Goal: Transaction & Acquisition: Purchase product/service

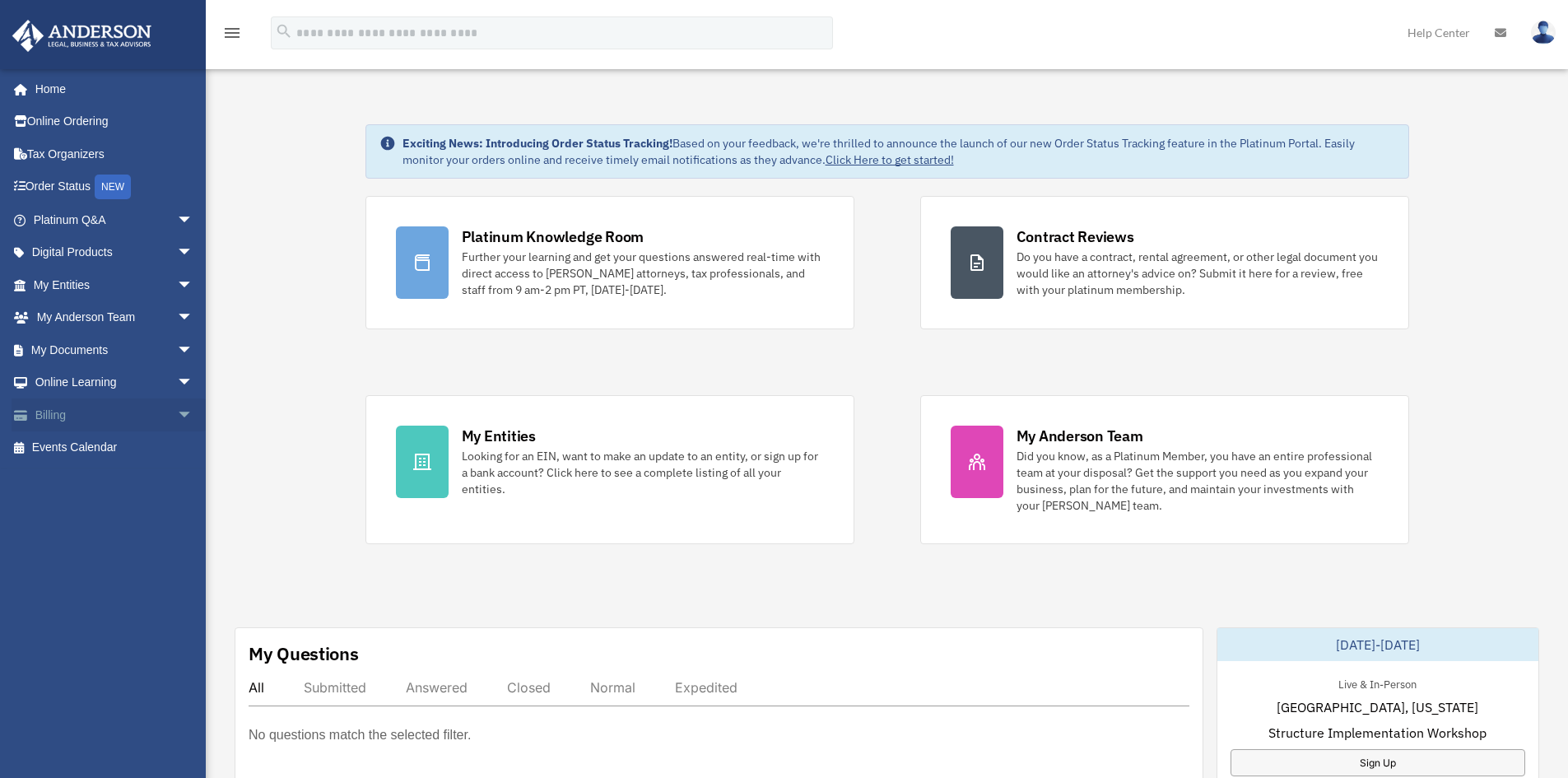
click at [90, 413] on link "Billing arrow_drop_down" at bounding box center [115, 415] width 207 height 33
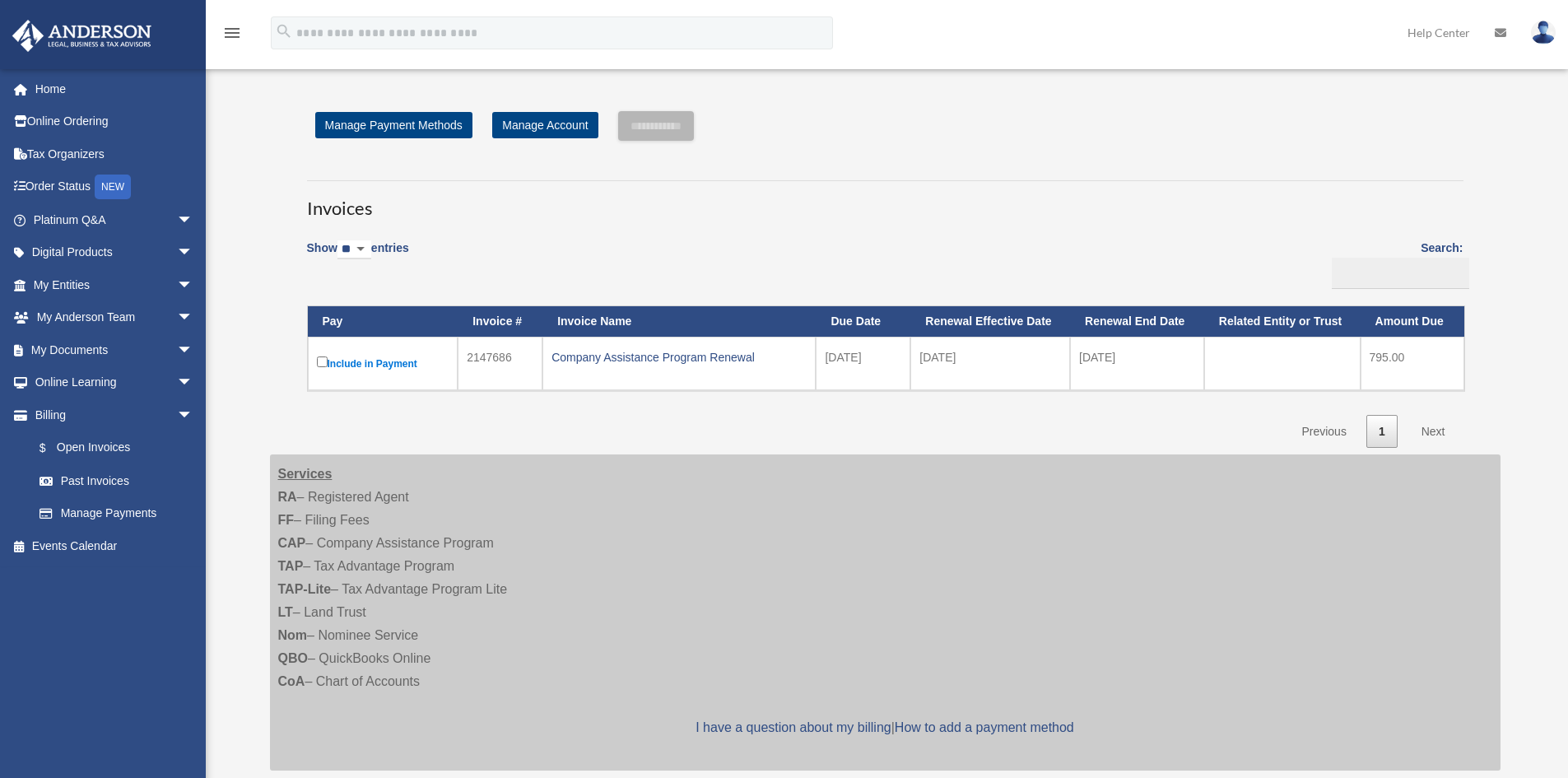
drag, startPoint x: 363, startPoint y: 360, endPoint x: 358, endPoint y: 376, distance: 16.8
click at [358, 376] on td "Include in Payment" at bounding box center [383, 364] width 151 height 54
click at [655, 126] on input "**********" at bounding box center [655, 125] width 76 height 30
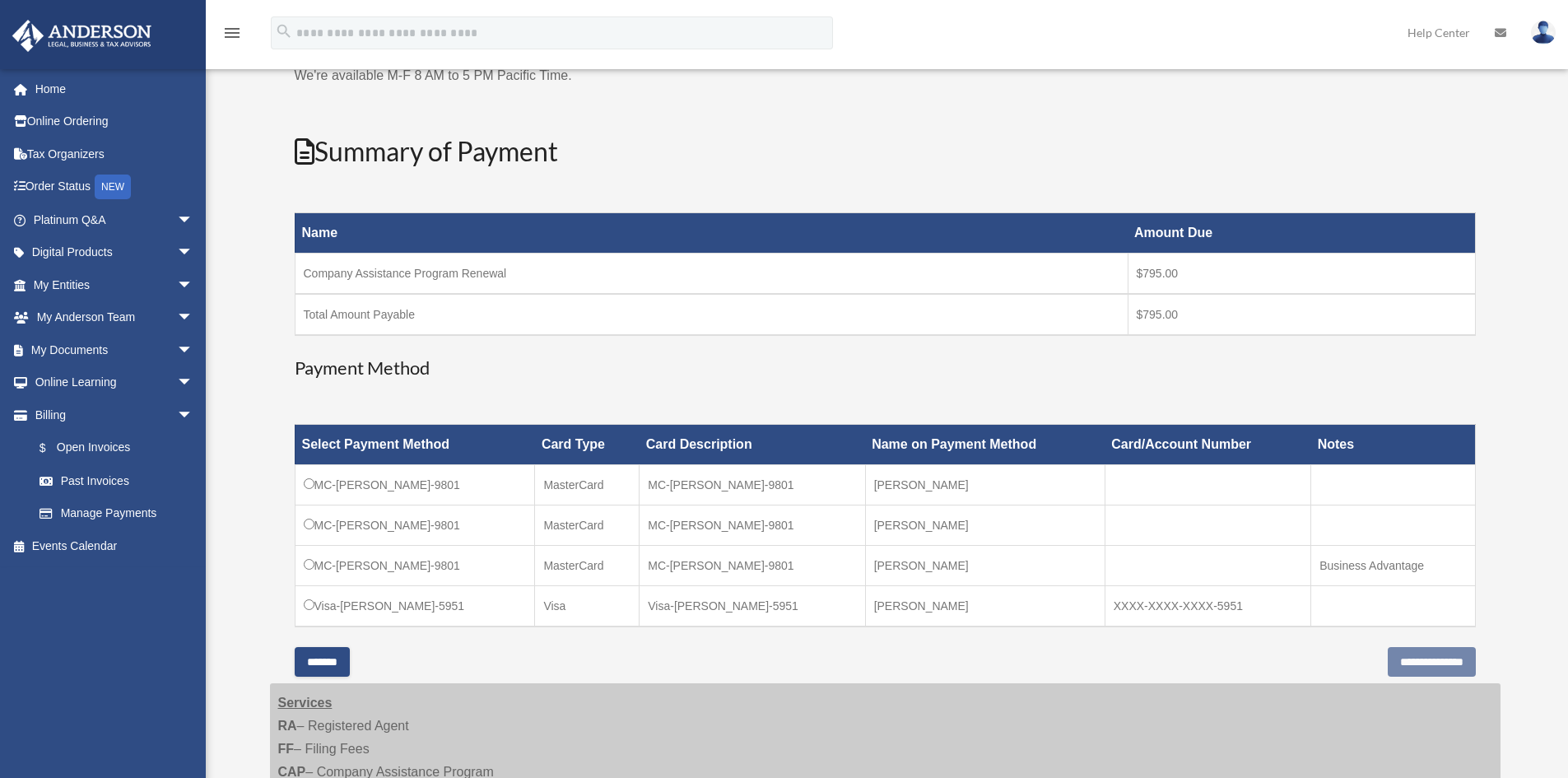
scroll to position [247, 0]
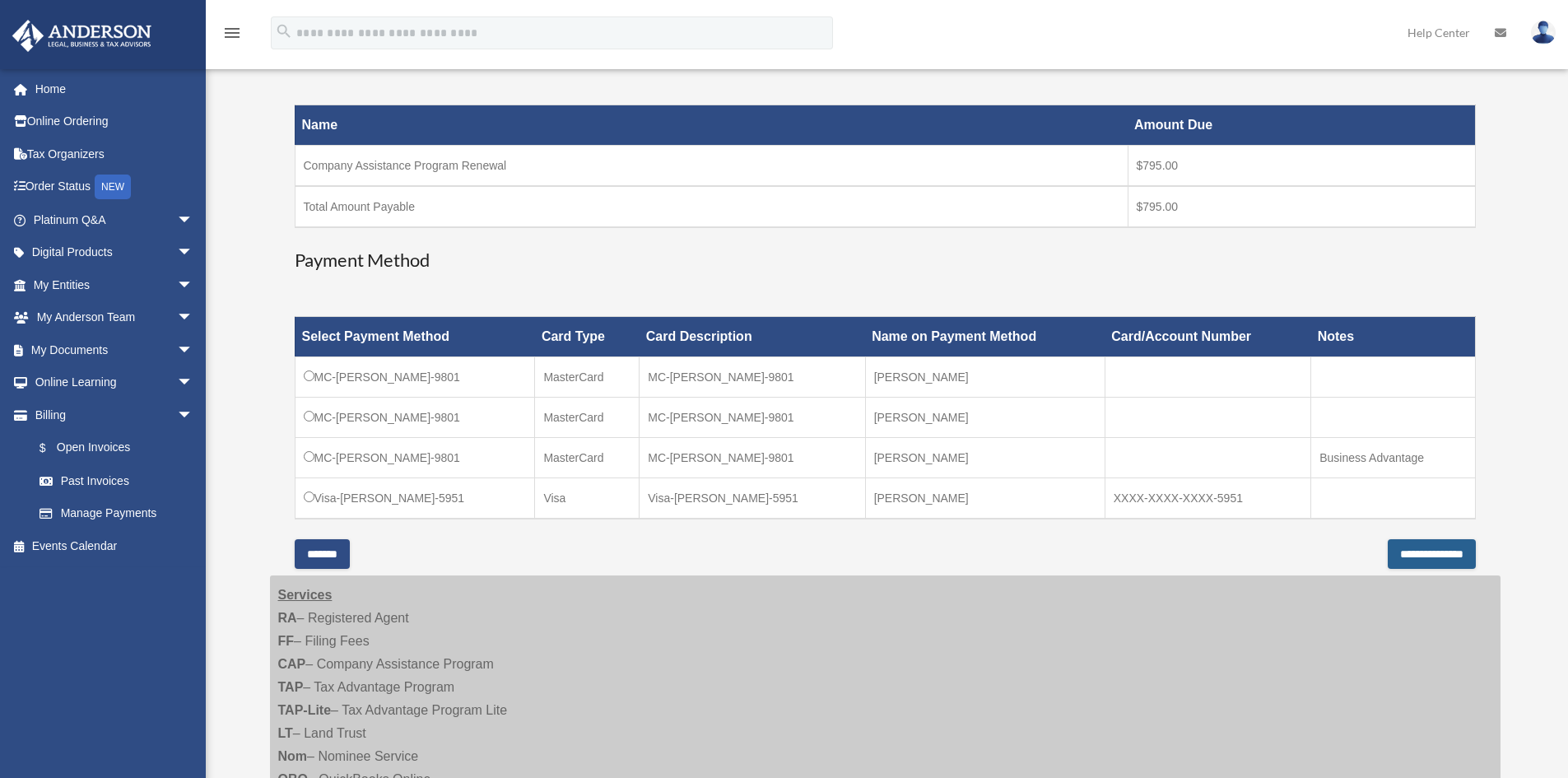
click at [1388, 559] on input "**********" at bounding box center [1432, 554] width 89 height 30
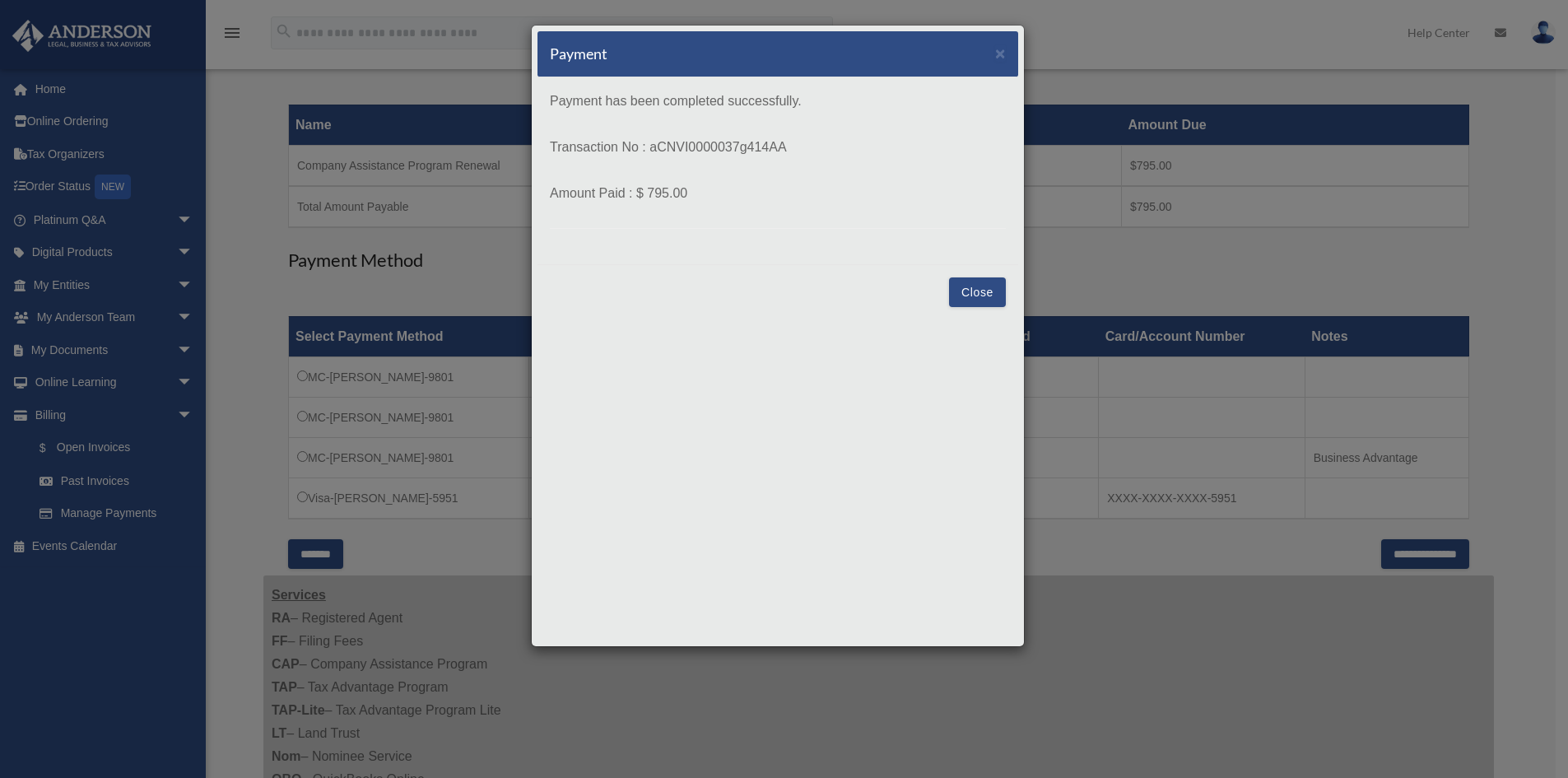
click at [979, 298] on button "Close" at bounding box center [977, 292] width 57 height 30
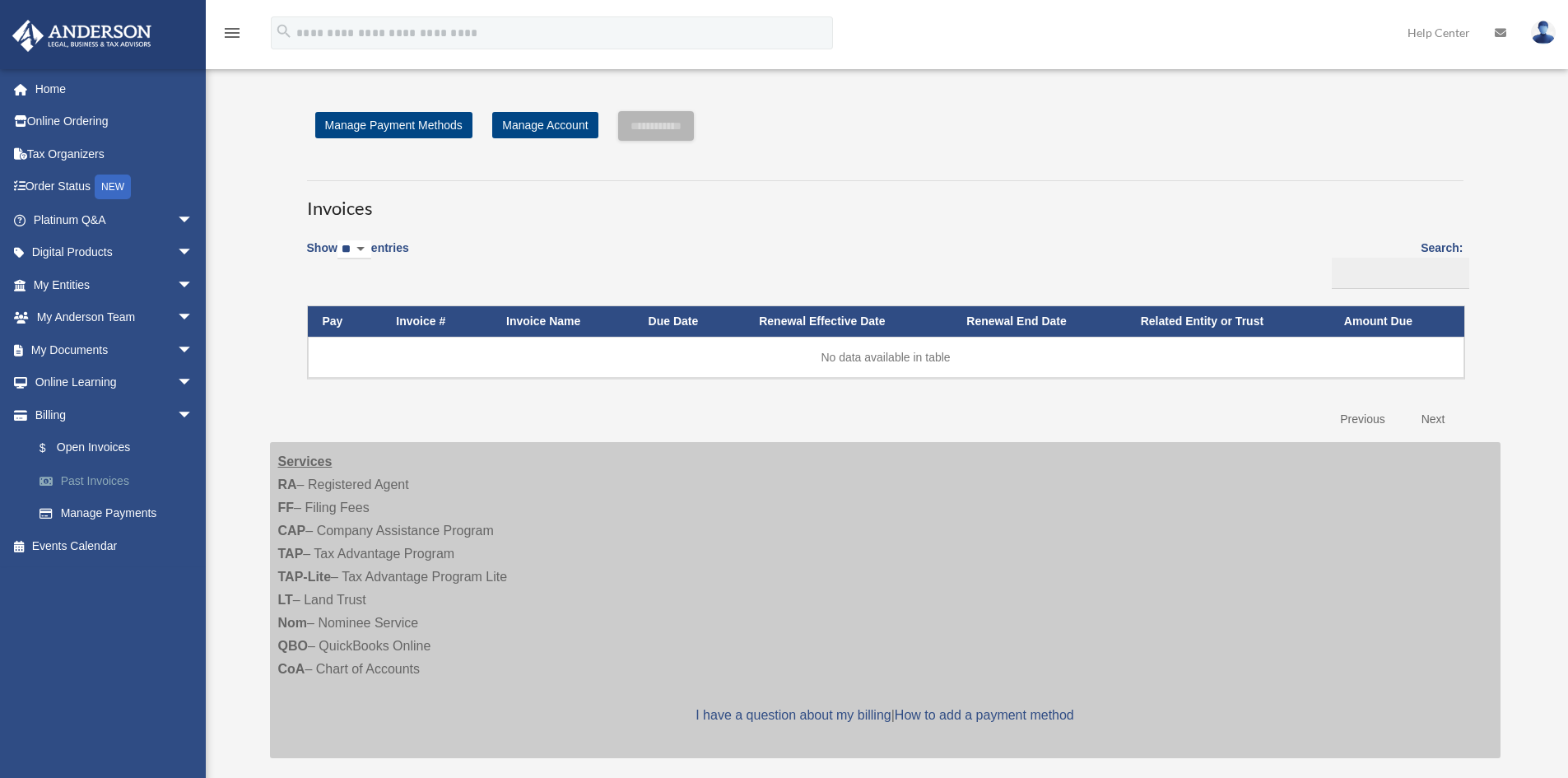
click at [96, 480] on link "Past Invoices" at bounding box center [120, 480] width 195 height 33
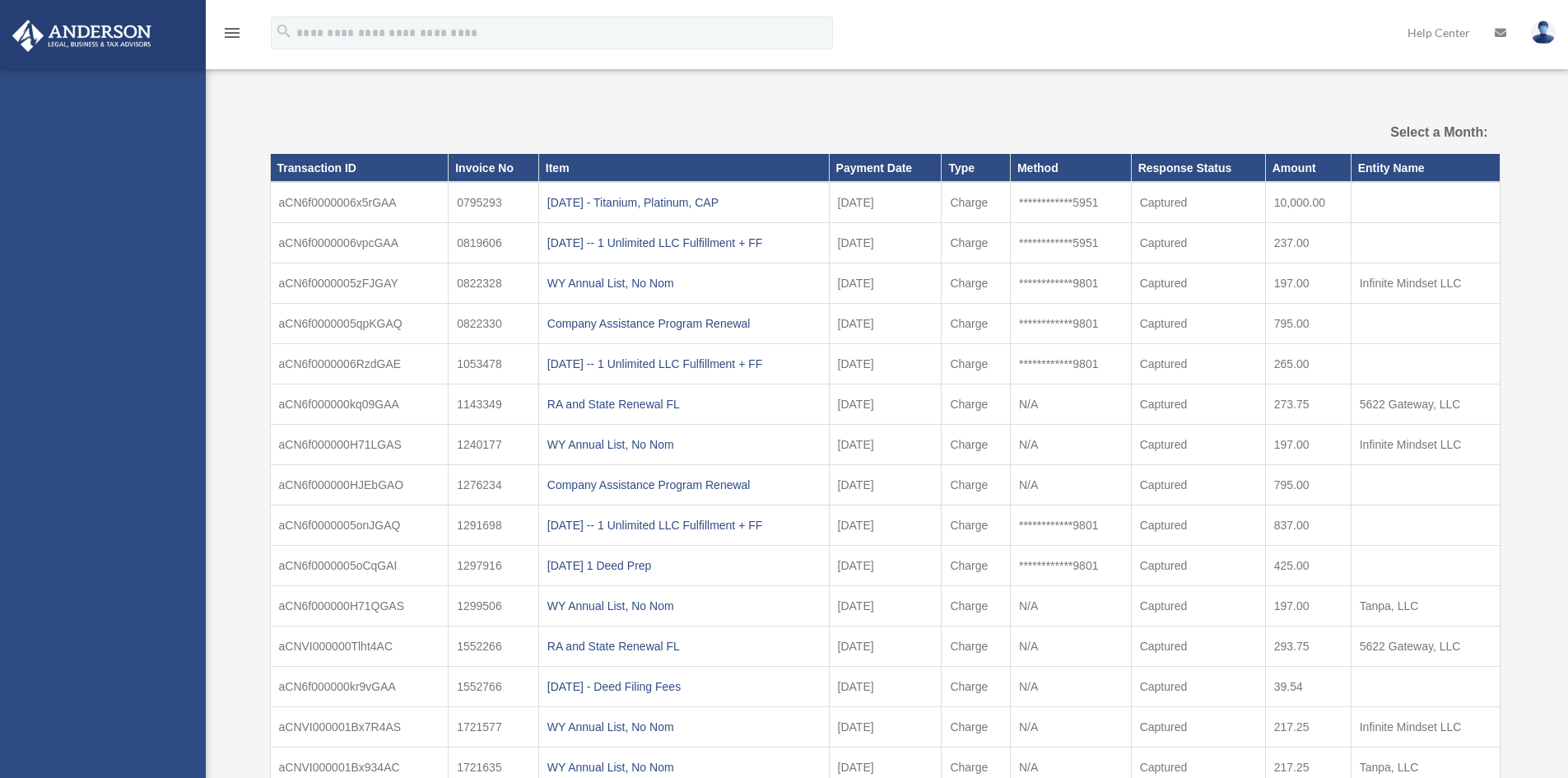
select select
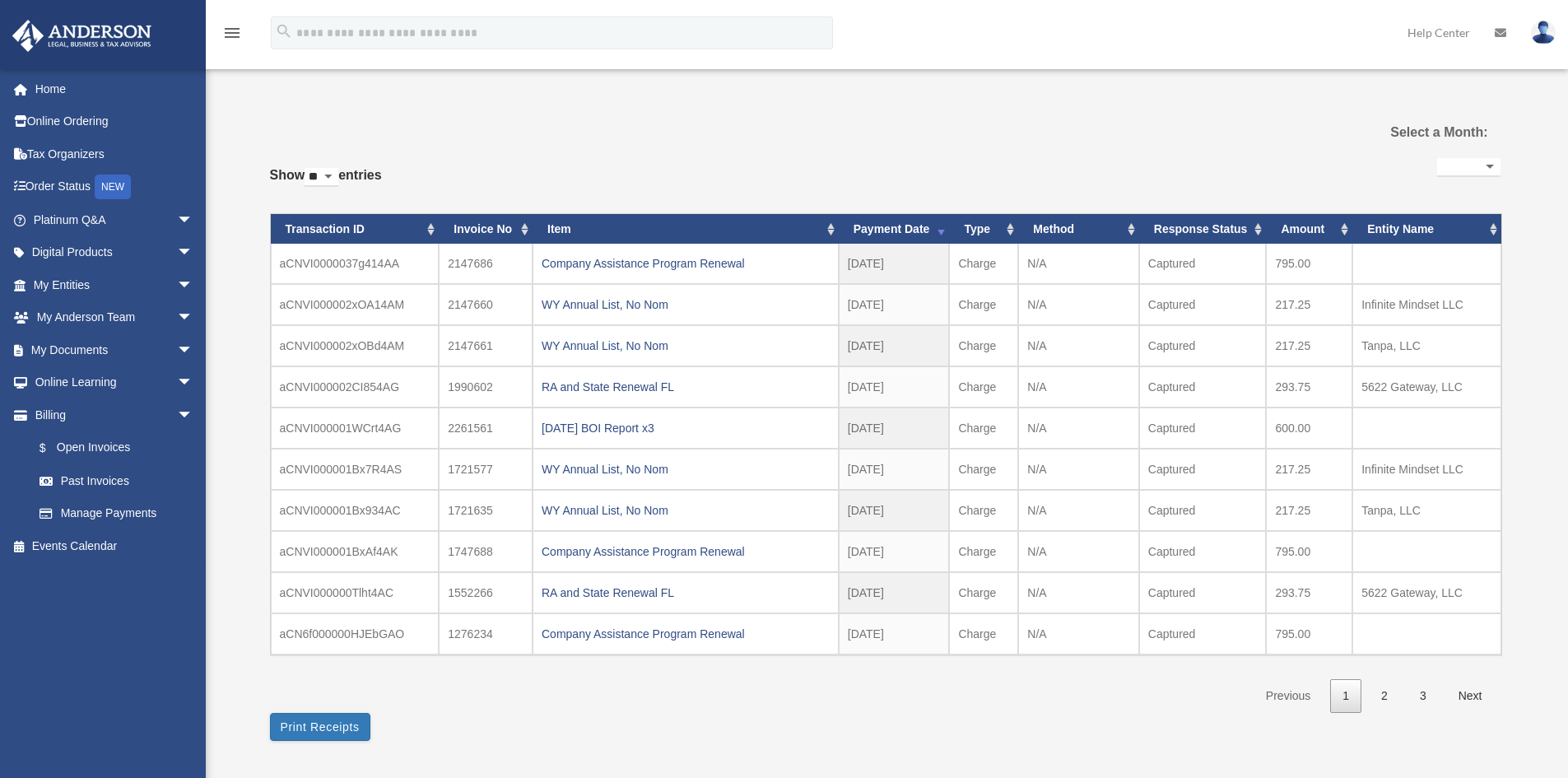
click at [1532, 31] on img at bounding box center [1544, 32] width 25 height 24
click at [1214, 146] on link "Logout" at bounding box center [1296, 143] width 165 height 34
